Goal: Information Seeking & Learning: Learn about a topic

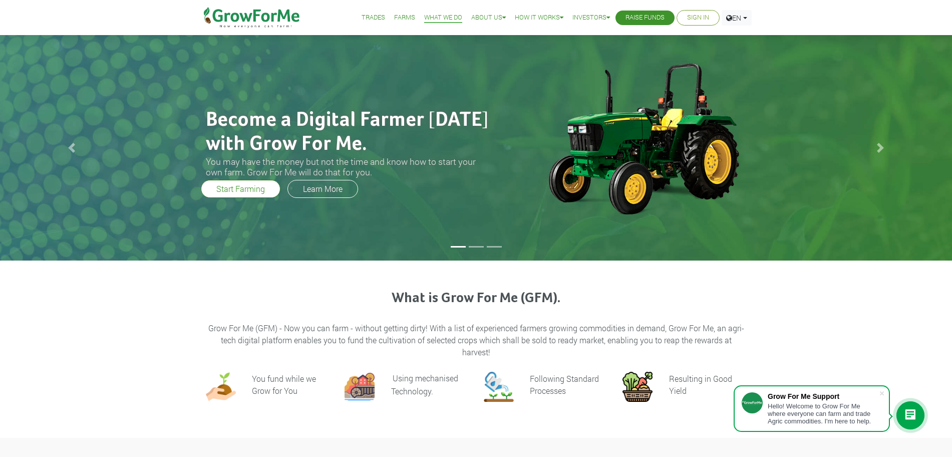
click at [425, 18] on link "What We Do" at bounding box center [443, 18] width 38 height 11
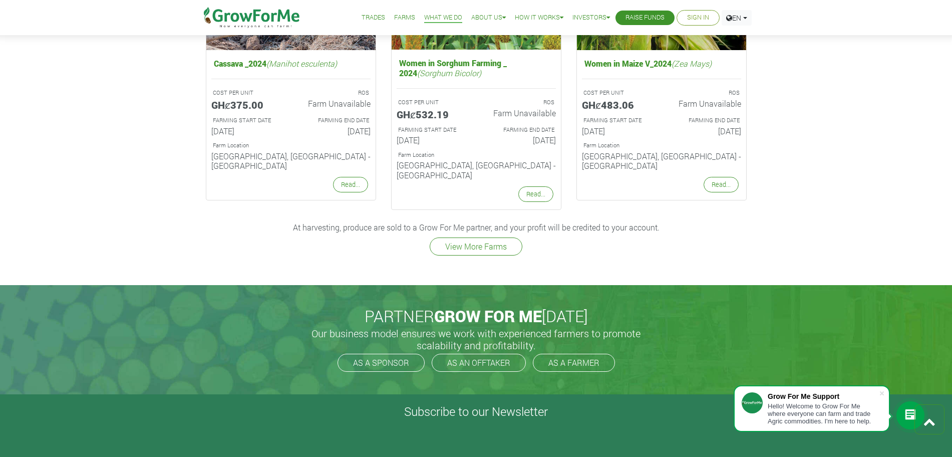
scroll to position [1360, 0]
click at [465, 237] on link "View More Farms" at bounding box center [475, 246] width 93 height 18
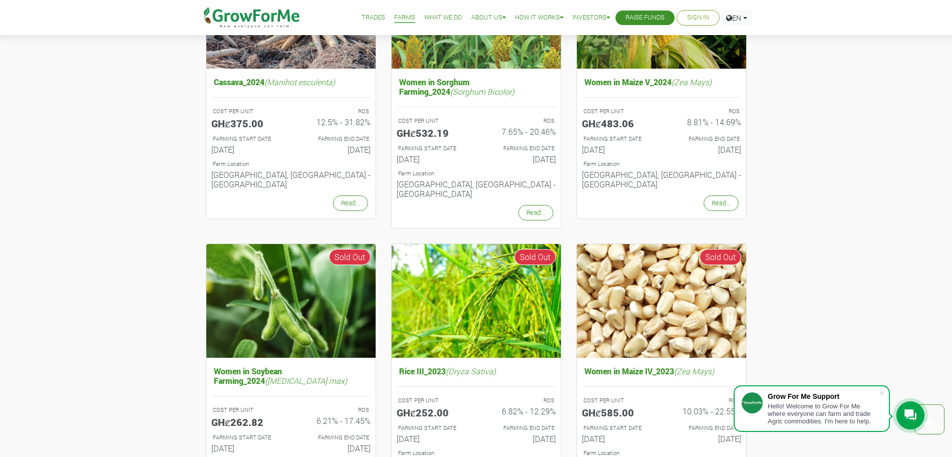
scroll to position [1025, 0]
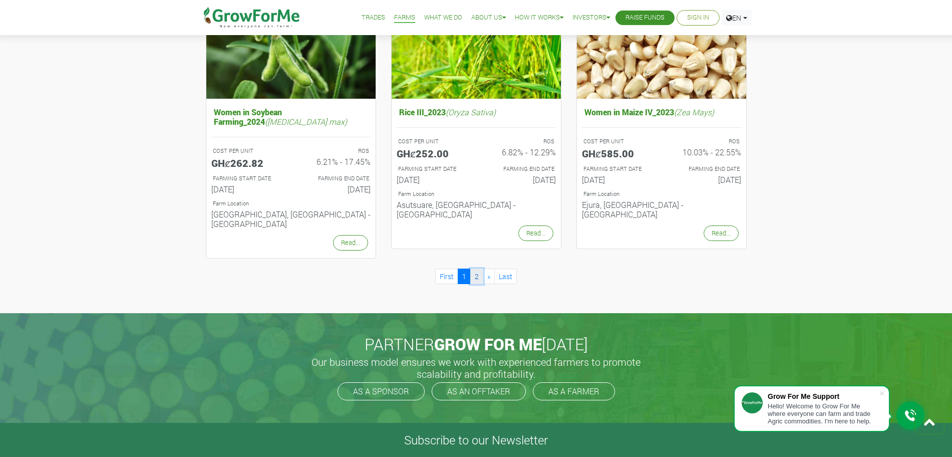
click at [480, 268] on link "2" at bounding box center [476, 276] width 13 height 16
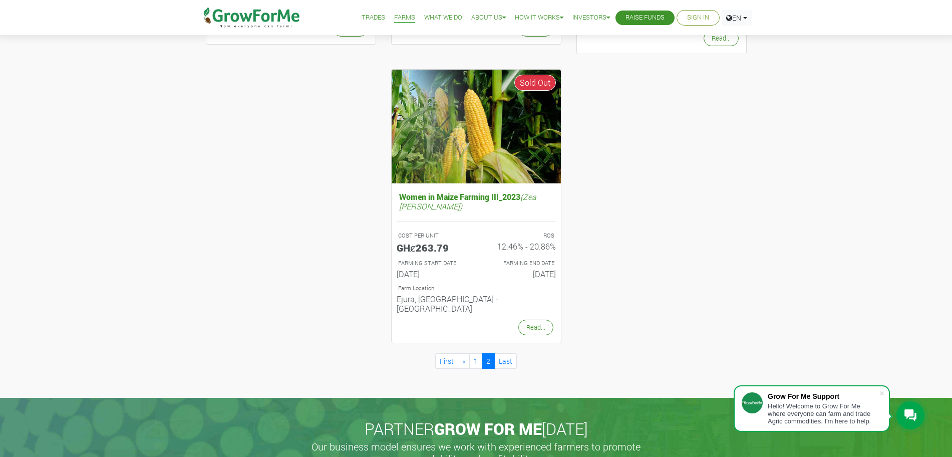
scroll to position [364, 0]
